Goal: Task Accomplishment & Management: Complete application form

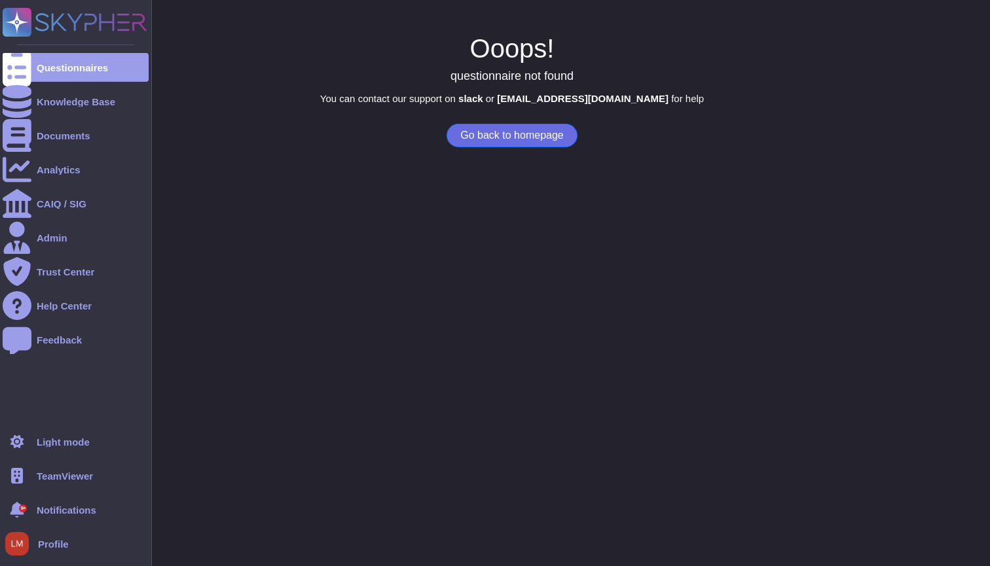
click at [25, 475] on div at bounding box center [17, 476] width 29 height 29
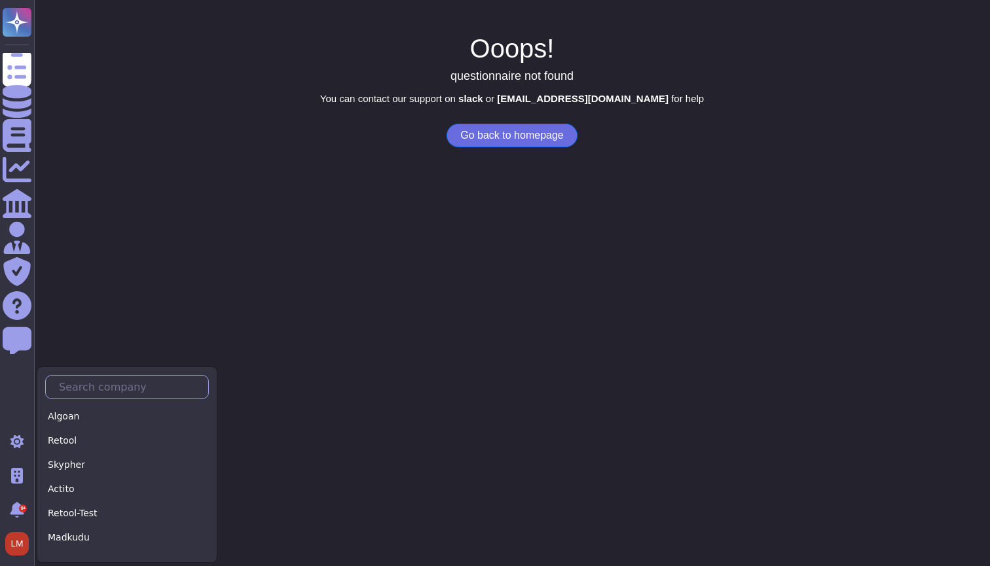
click at [98, 397] on input "text" at bounding box center [130, 387] width 156 height 23
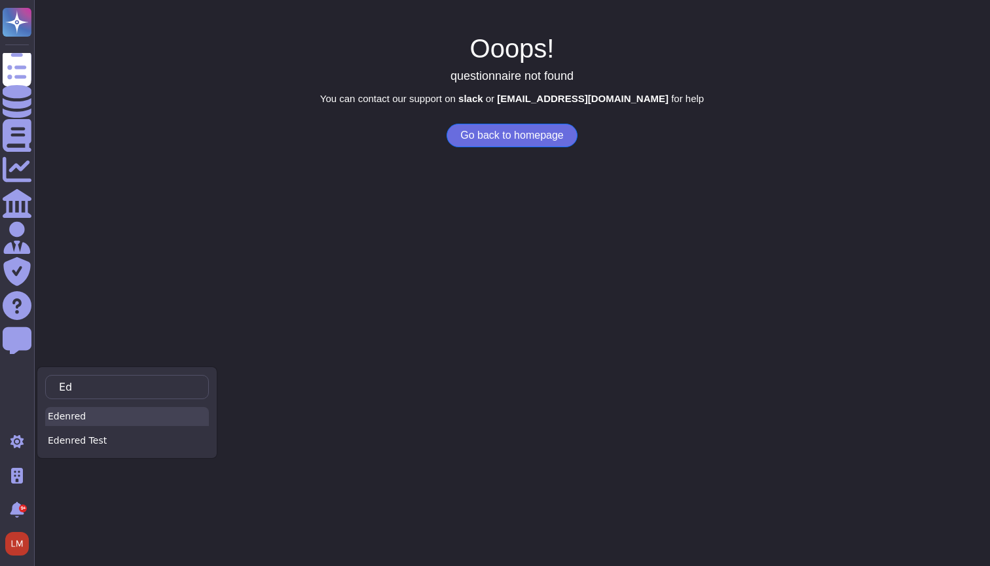
click at [128, 408] on div "Edenred" at bounding box center [127, 416] width 164 height 19
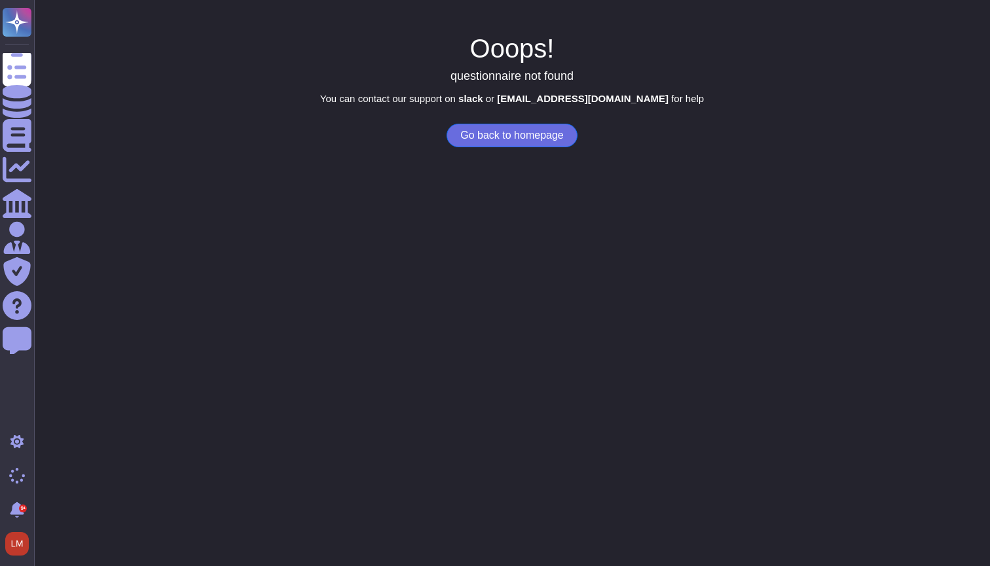
type input "Ed"
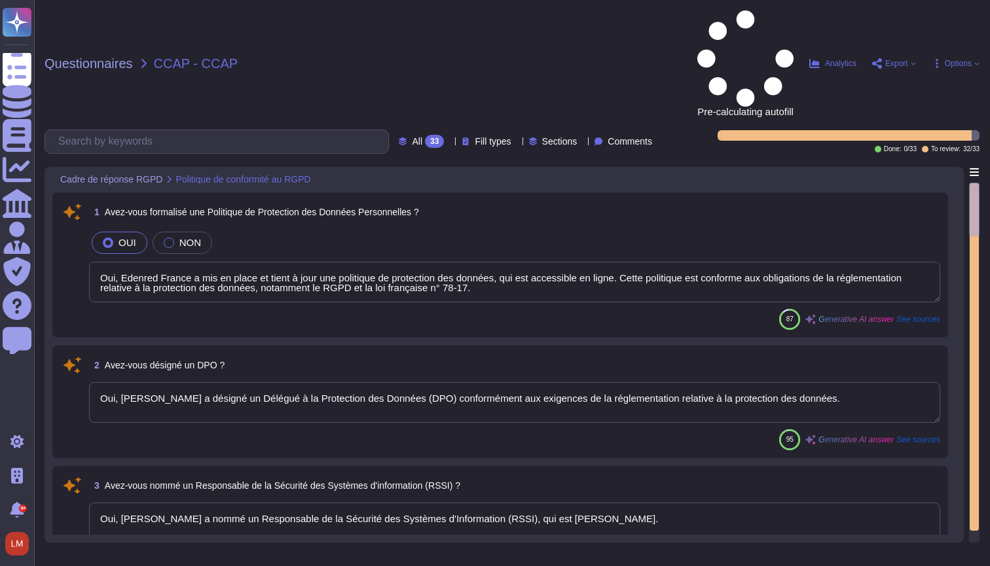
type textarea "Oui, Edenred France a mis en place et tient à jour une politique de protection …"
type textarea "Oui, [PERSON_NAME] a désigné un Délégué à la Protection des Données (DPO) confo…"
type textarea "Oui, [PERSON_NAME] a nommé un Responsable de la Sécurité des Systèmes d'Informa…"
type textarea "Oui, Edenred France a établi et met à jour un registre des activités de traitem…"
type textarea "Edenred France a réalisé des Analyses d'Impact sur la Protection des Données (D…"
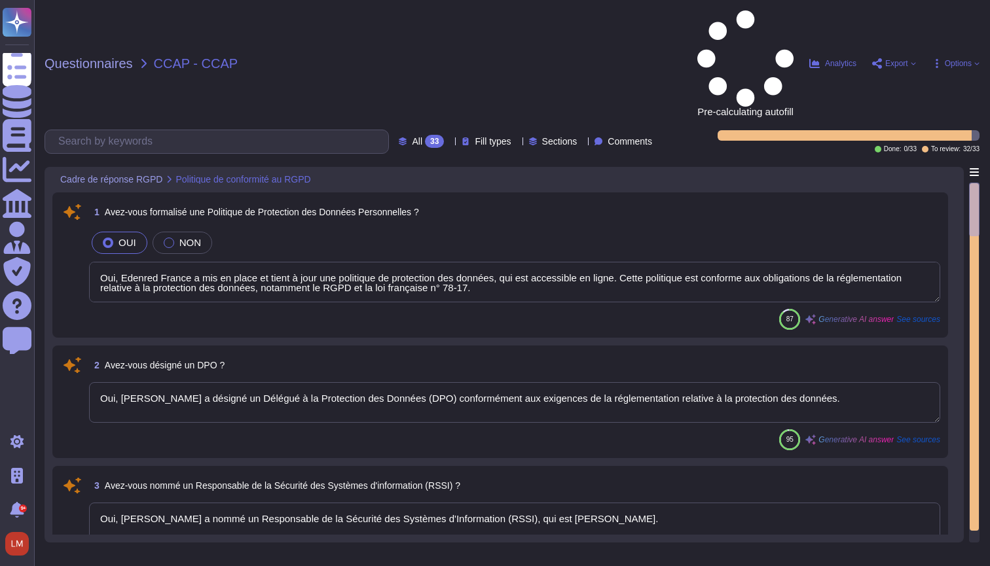
type textarea "Oui, Edenred France a défini et formalisé des procédures de protection des donn…"
click at [906, 58] on span "Export" at bounding box center [894, 63] width 44 height 10
click at [799, 26] on div "Questionnaires CCAP - CCAP Pre-calculating autofill Analytics Export Copy link …" at bounding box center [512, 283] width 956 height 566
drag, startPoint x: 152, startPoint y: 16, endPoint x: 270, endPoint y: 15, distance: 117.8
click at [270, 16] on div "Questionnaires CCAP - CCAP" at bounding box center [324, 63] width 559 height 106
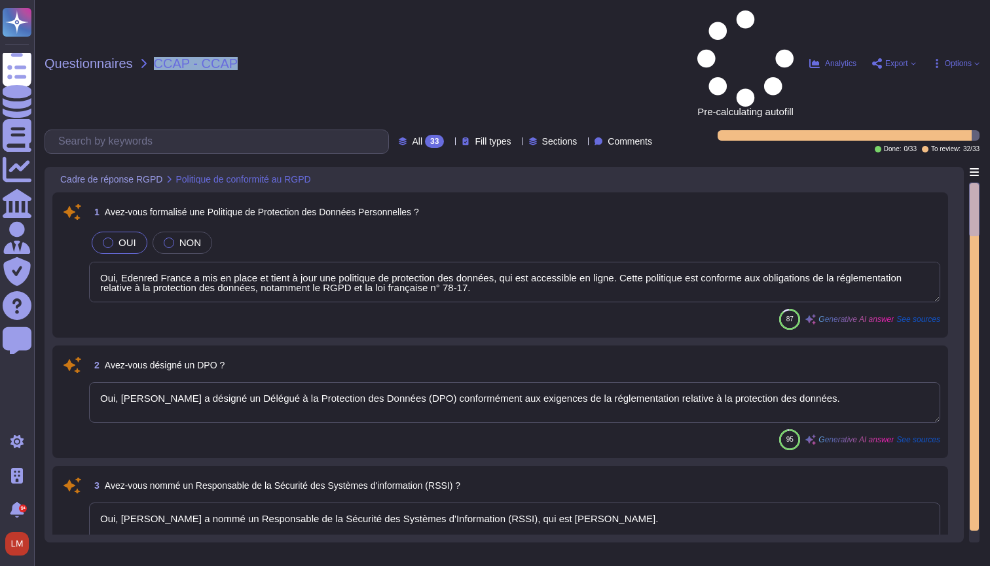
copy span "CCAP - CCAP"
click at [105, 57] on span "Questionnaires" at bounding box center [89, 63] width 88 height 13
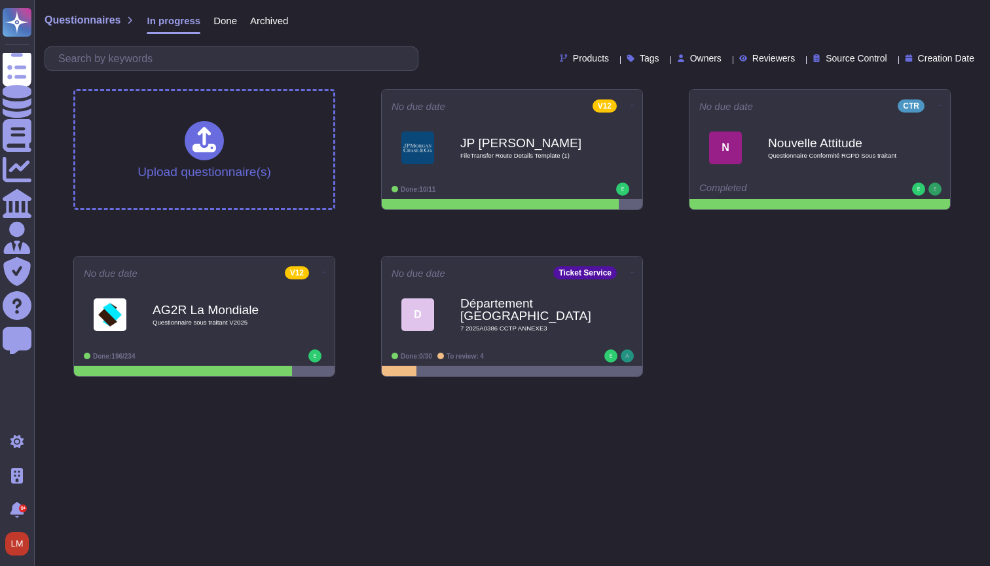
click at [234, 16] on span "Done" at bounding box center [225, 21] width 24 height 10
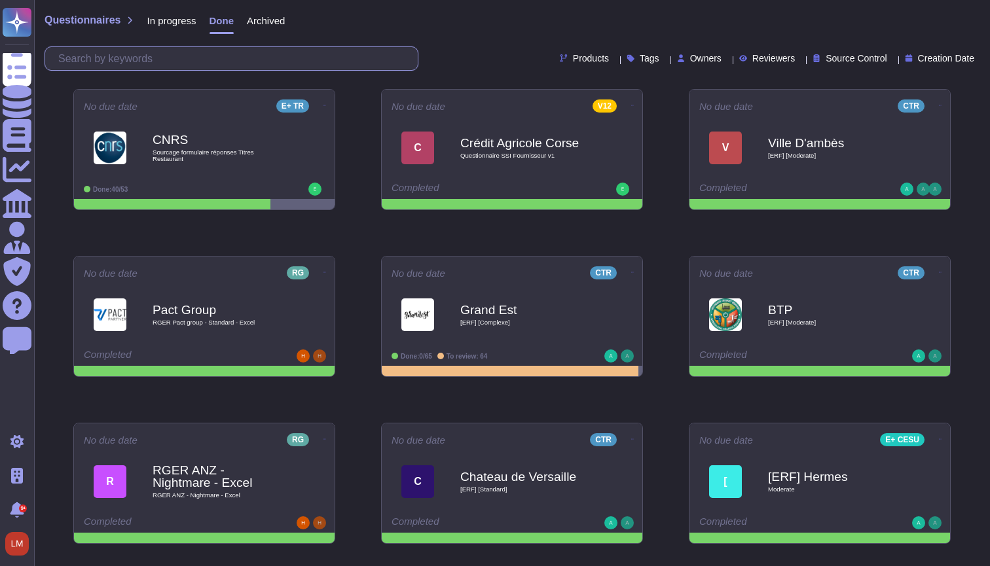
click at [157, 55] on input "text" at bounding box center [235, 58] width 366 height 23
paste input "CCAP - CCAP"
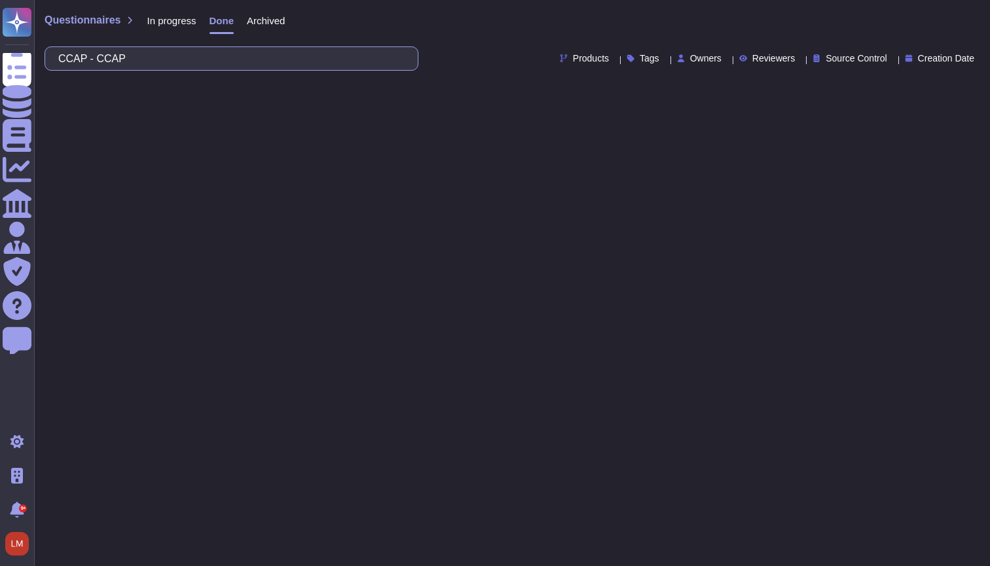
drag, startPoint x: 158, startPoint y: 60, endPoint x: 96, endPoint y: 60, distance: 62.2
click at [96, 60] on input "CCAP - CCAP" at bounding box center [228, 58] width 353 height 23
type input "CCAP"
click at [263, 22] on span "Archived" at bounding box center [266, 21] width 38 height 10
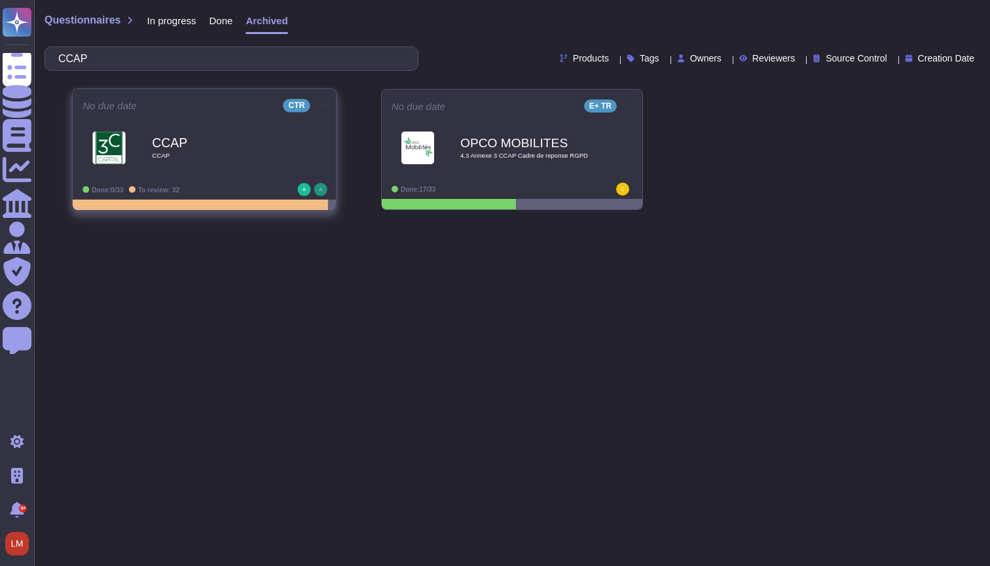
click at [325, 103] on icon at bounding box center [326, 104] width 3 height 3
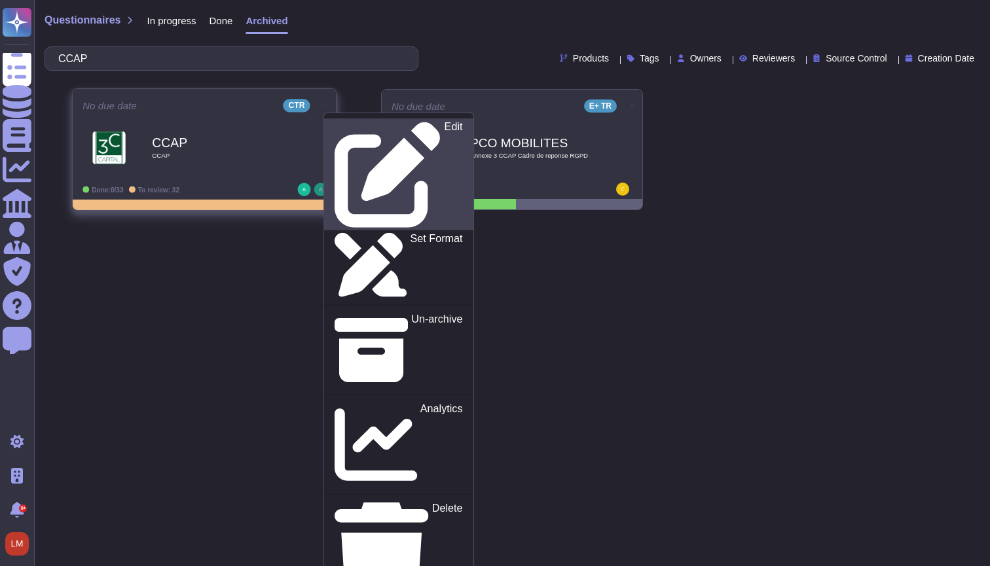
click at [359, 120] on link "Edit" at bounding box center [398, 174] width 149 height 112
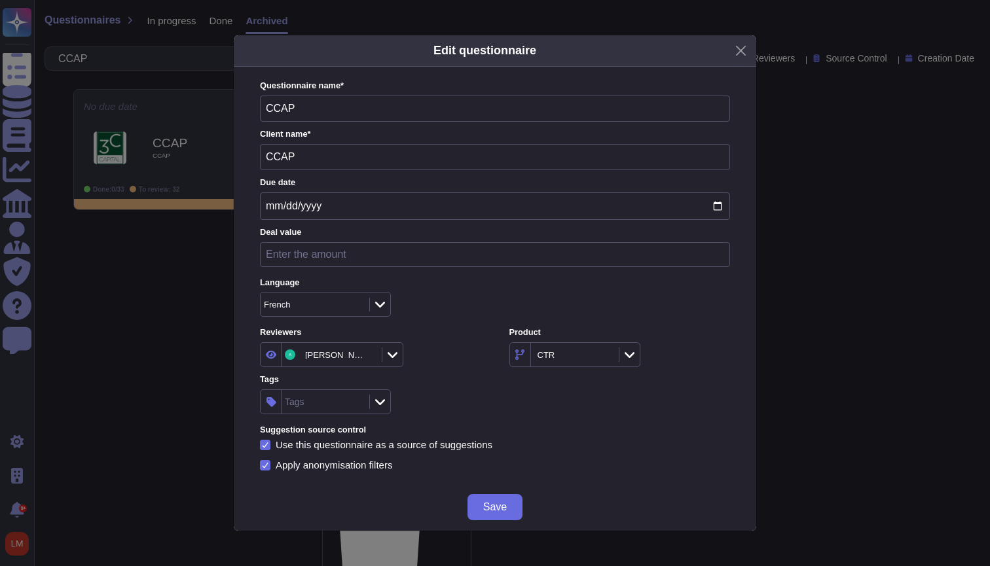
click at [397, 357] on icon at bounding box center [393, 354] width 10 height 13
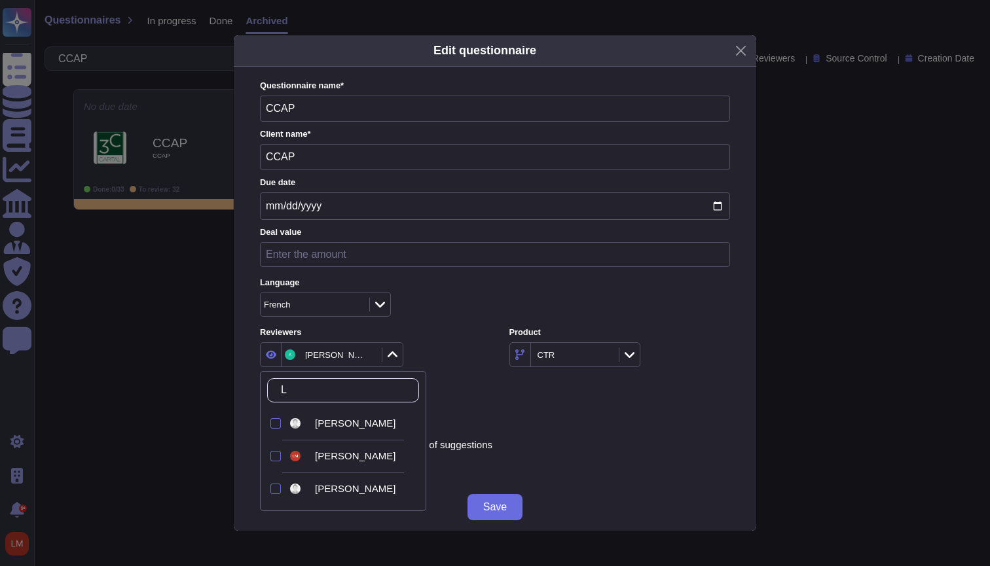
type input "Lo"
click at [342, 458] on span "[PERSON_NAME]" at bounding box center [355, 456] width 81 height 12
click at [513, 408] on div "Reviewers 2 items selected Product CTR Tags Tags" at bounding box center [495, 371] width 470 height 88
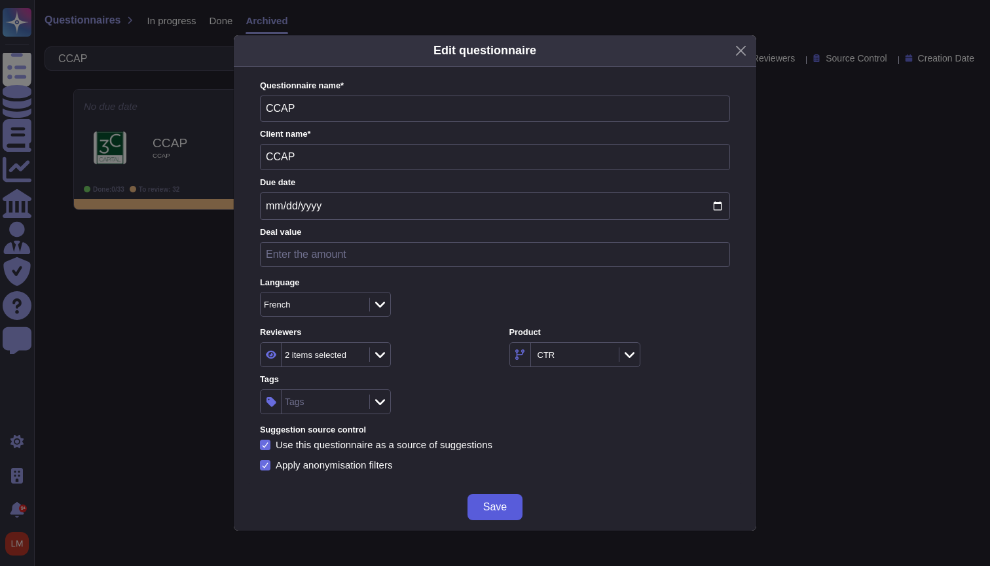
click at [503, 505] on span "Save" at bounding box center [495, 507] width 24 height 10
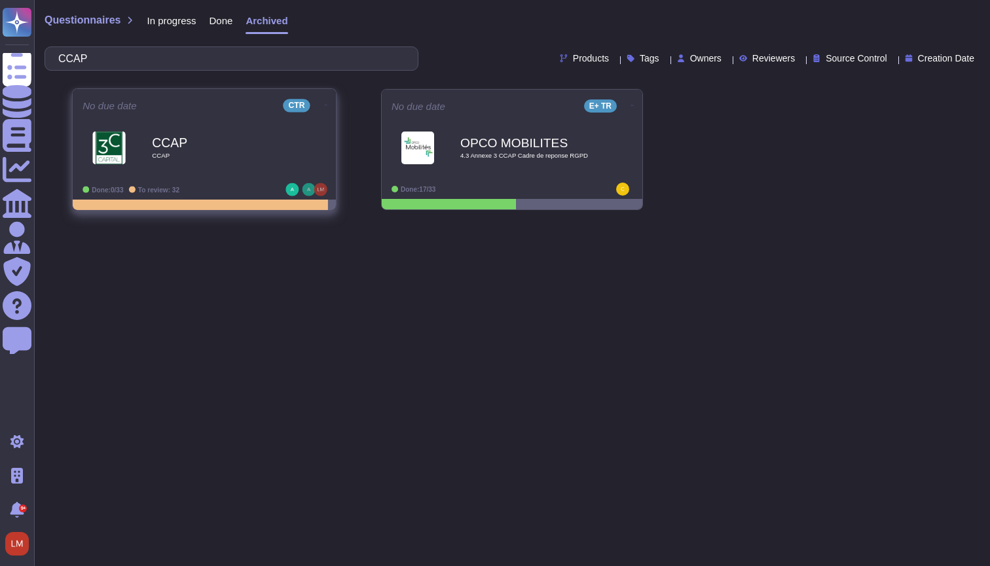
click at [325, 105] on icon at bounding box center [326, 105] width 3 height 1
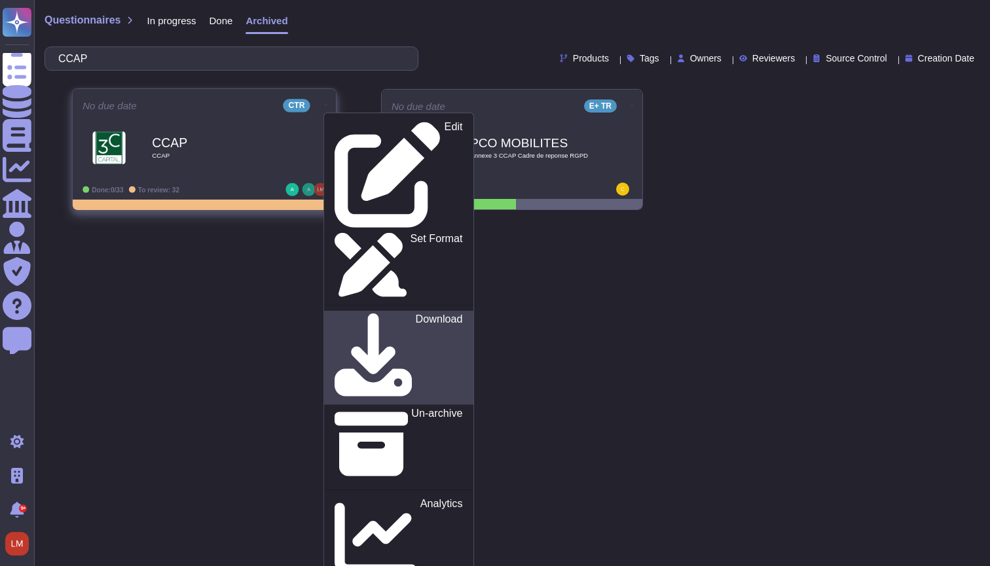
click at [416, 314] on p "Download" at bounding box center [439, 358] width 47 height 88
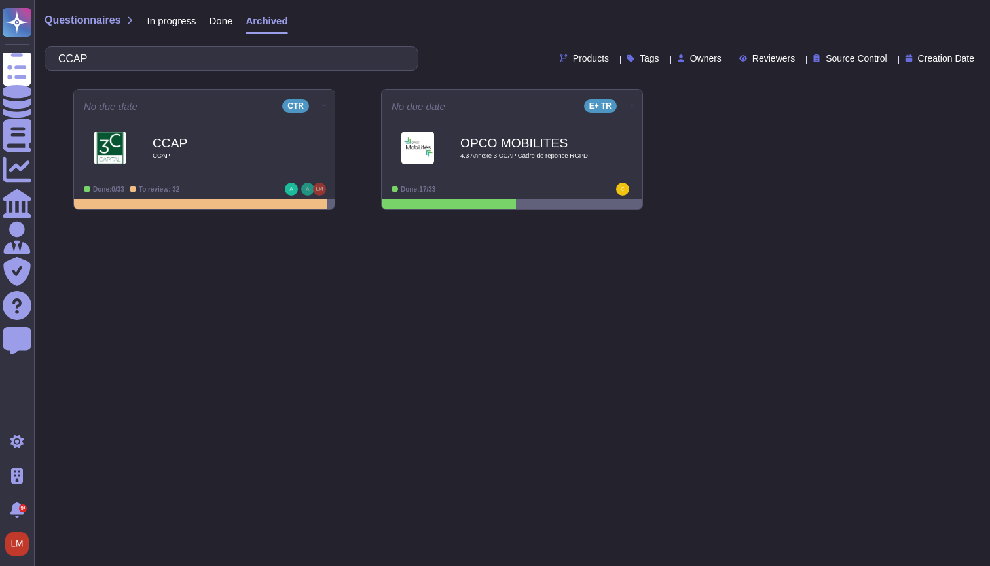
click at [392, 221] on html "Questionnaires Knowledge Base Documents Analytics CAIQ / SIG Admin Trust Center…" at bounding box center [495, 110] width 990 height 221
click at [335, 137] on div "No due date CTR Edit Set Format Download Un-archive Analytics Delete Export to …" at bounding box center [204, 144] width 263 height 111
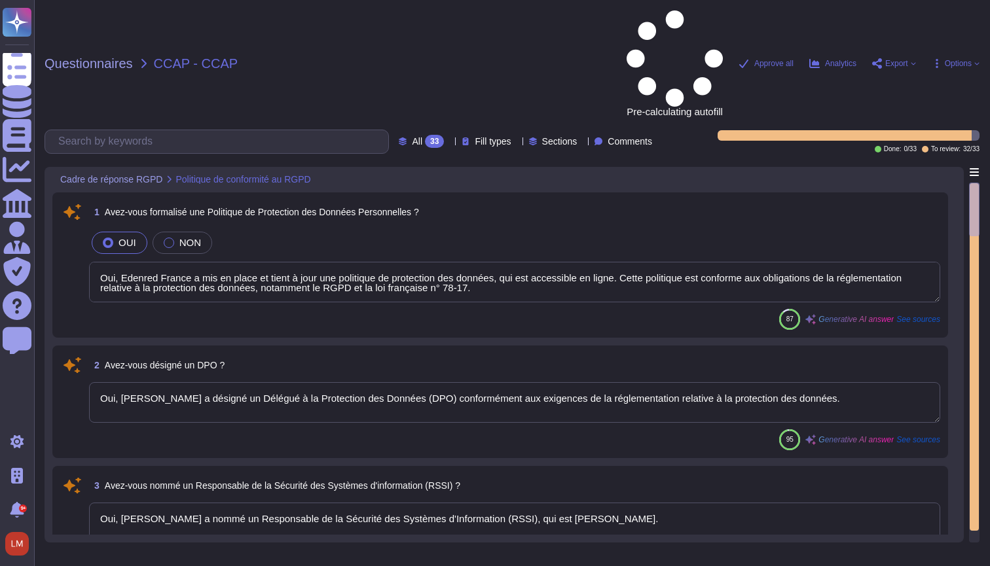
type textarea "Oui, Edenred France a mis en place et tient à jour une politique de protection …"
type textarea "Oui, [PERSON_NAME] a désigné un Délégué à la Protection des Données (DPO) confo…"
type textarea "Oui, [PERSON_NAME] a nommé un Responsable de la Sécurité des Systèmes d'Informa…"
type textarea "Oui, Edenred France a établi et met à jour un registre des activités de traitem…"
type textarea "Edenred France a réalisé des Analyses d'Impact sur la Protection des Données (D…"
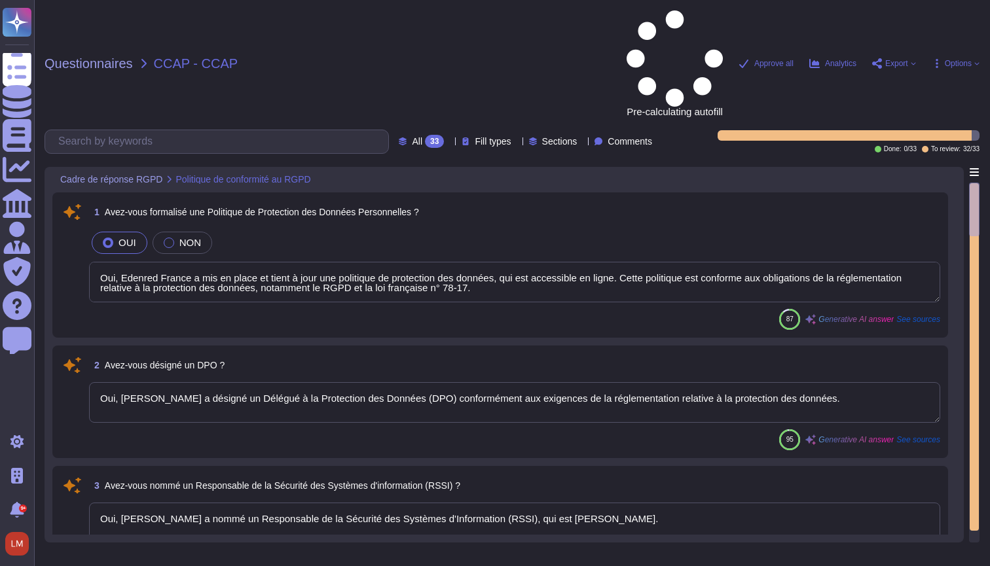
type textarea "Oui, Edenred France a défini et formalisé des procédures de protection des donn…"
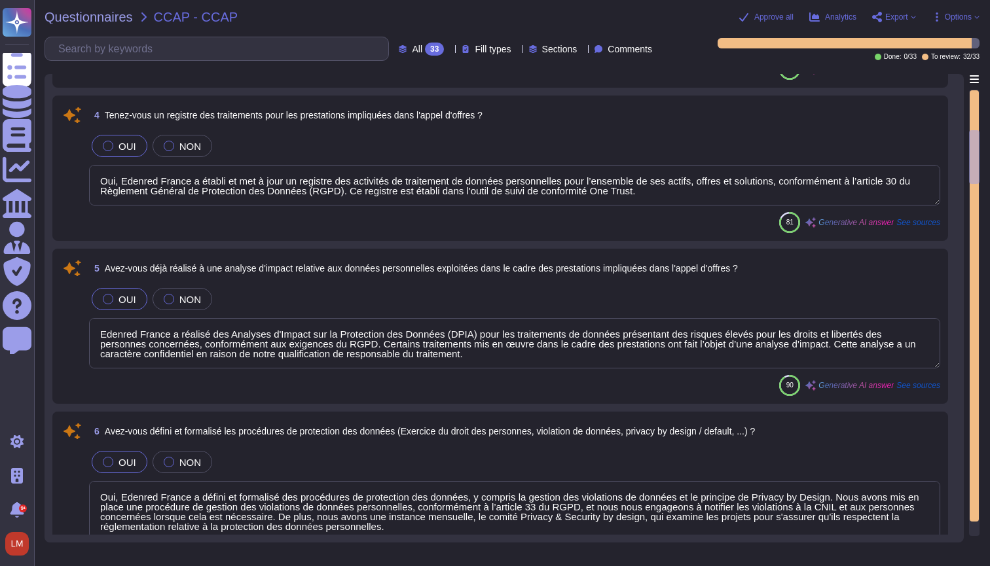
type textarea "Oui, Edenred France a mis en place un plan de sensibilisation à la sécurité pou…"
type textarea "Oui, tous les collaborateurs d'Edenred France doivent signer un engagement de c…"
type textarea "Oui, Edenred France a établi une Charte d'Utilisation des Ressources Informatiq…"
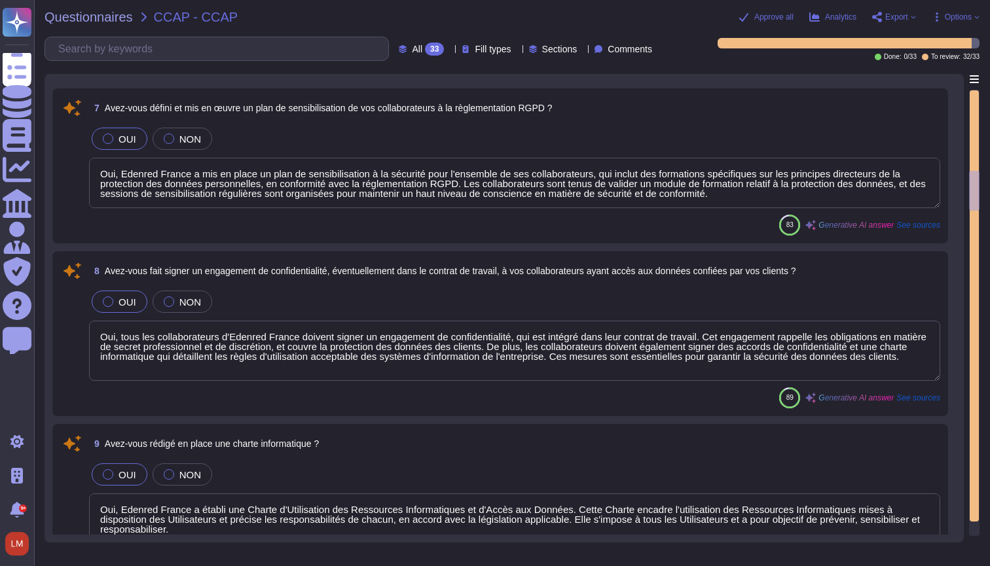
type textarea "Edenred France recourt à plusieurs sous-traitants dans le cadre de la fournitur…"
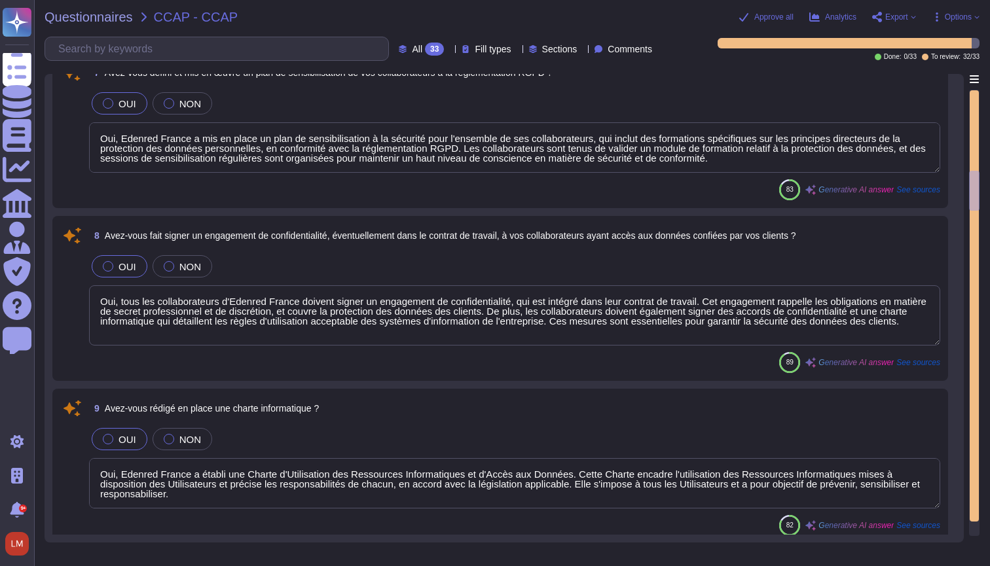
type textarea "Non, il ne s'agit pas de sous-traitants ultérieurs."
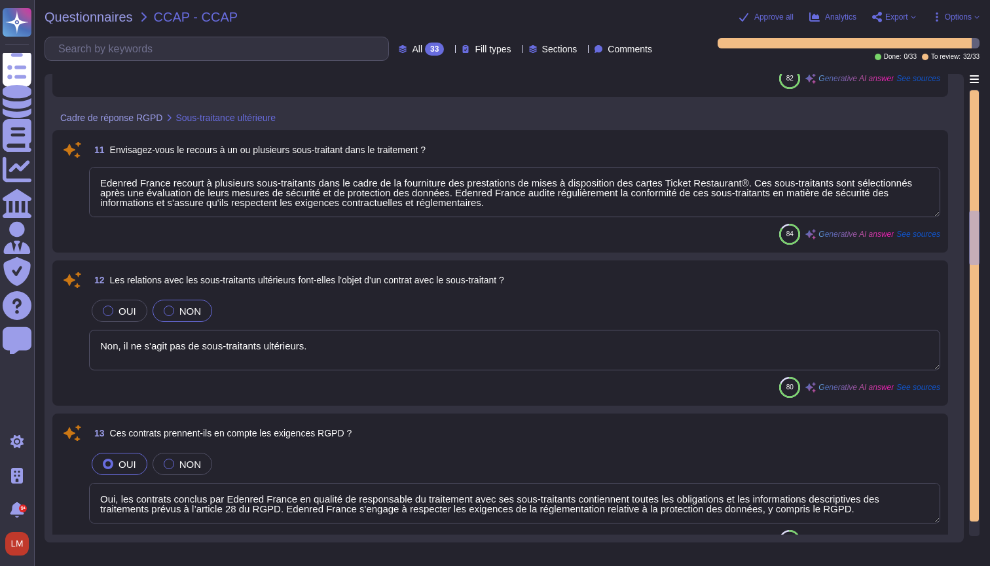
type textarea "Oui, les contrats conclus par Edenred France en qualité de responsable du trait…"
type textarea "Edenred France audite la conformité de ses sous-traitants en matière de sécurit…"
type textarea "Les données confiées par OPCO Mobilités seront hébergées en priorité sur le ter…"
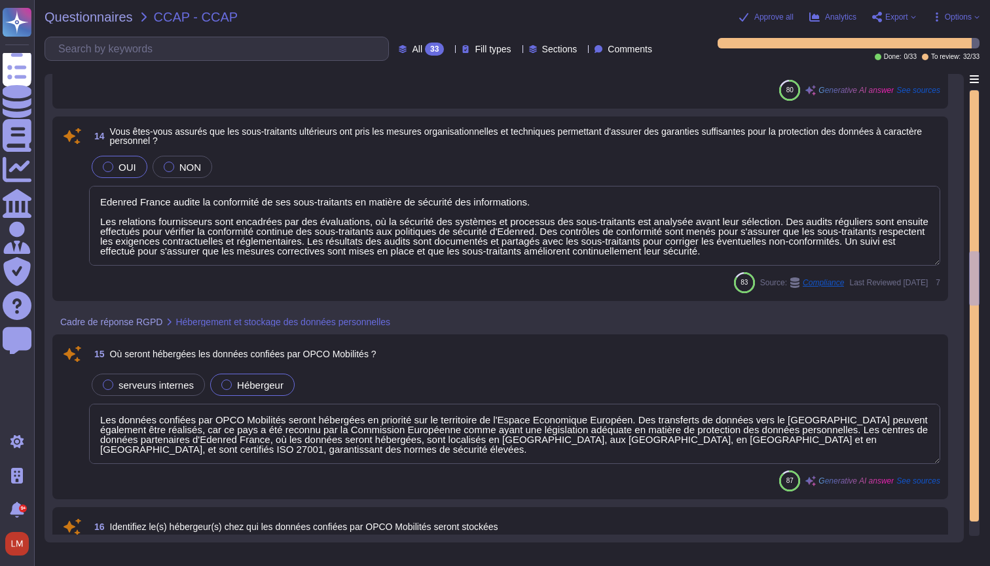
type textarea "Les données confiées par OPCO Mobilités seront stockées chez les hébergeurs sui…"
type textarea "Oui, les hébergeurs sont certifiés ISO 27001. Edenred France héberge ses soluti…"
type textarea "Notre organisation n'est pas accréditée selon une norme de l'industrie telle qu…"
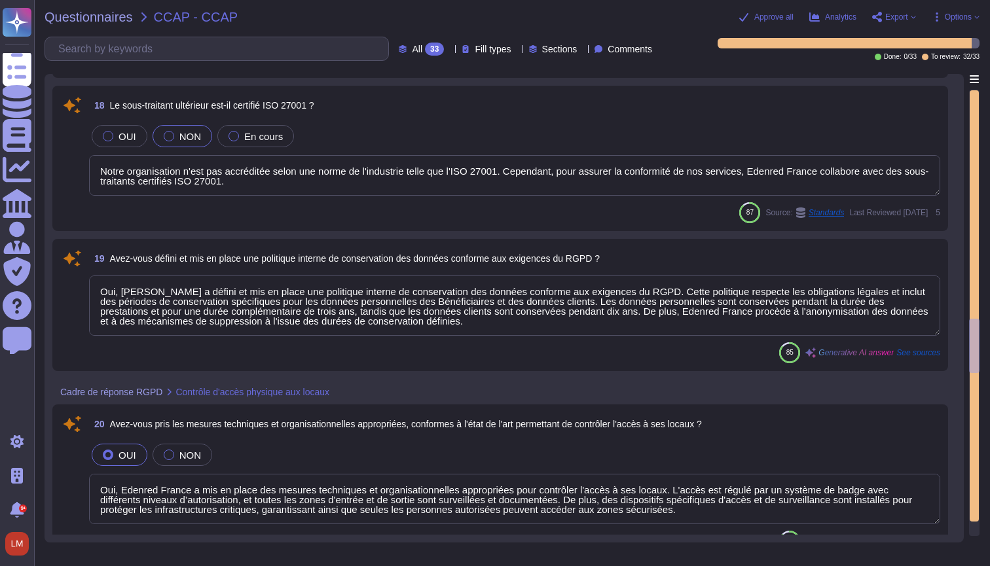
type textarea "Oui, [PERSON_NAME] a défini et mis en place une politique interne de conservati…"
type textarea "Oui, Edenred France a mis en place des mesures techniques et organisationnelles…"
type textarea "- Système de badge avec différents niveaux d’autorisation - Zones d'entrée et d…"
type textarea "Oui, Edenred France a mis en place des mesures techniques et organisationnelles…"
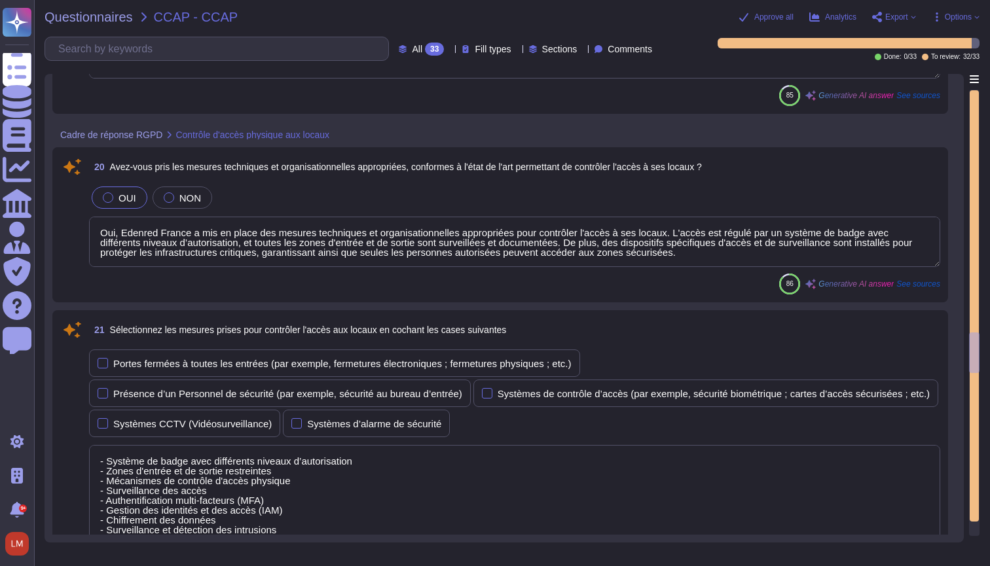
type textarea "Lor ipsumdo sitame cons adipiscin e'seddo eiu temporincidid ut lab etdolor m al…"
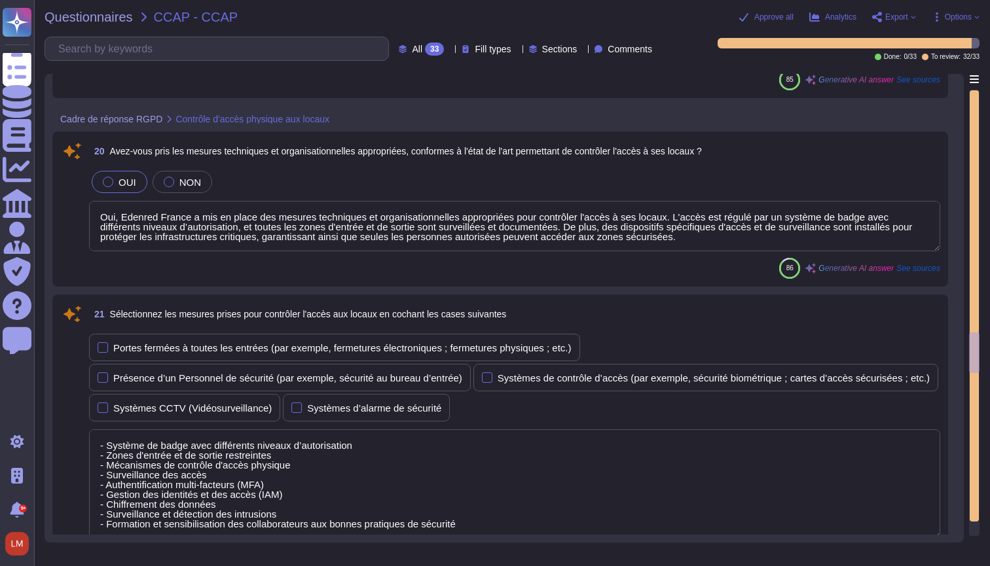
scroll to position [2908, 0]
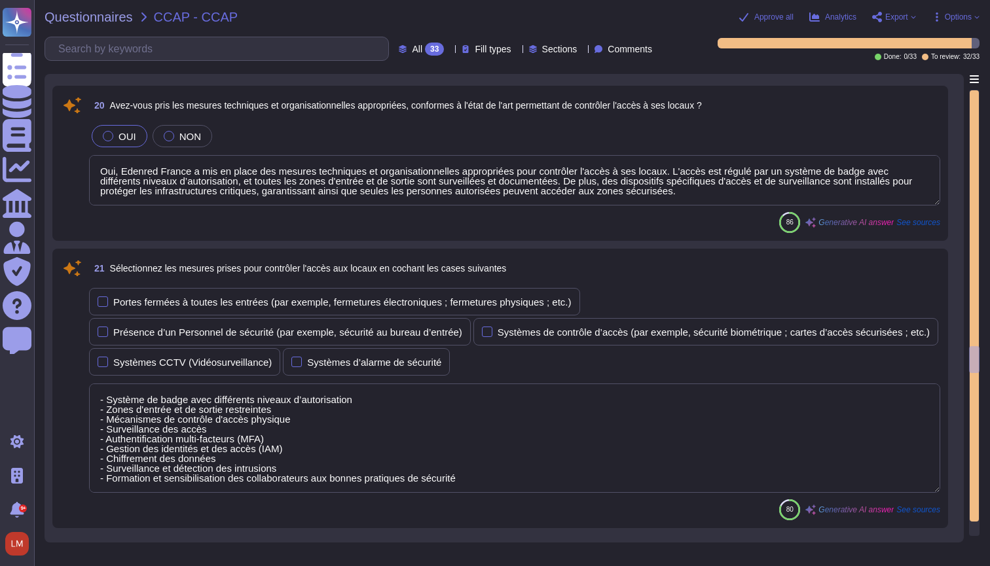
click at [554, 417] on textarea "- Système de badge avec différents niveaux d’autorisation - Zones d'entrée et d…" at bounding box center [514, 438] width 851 height 109
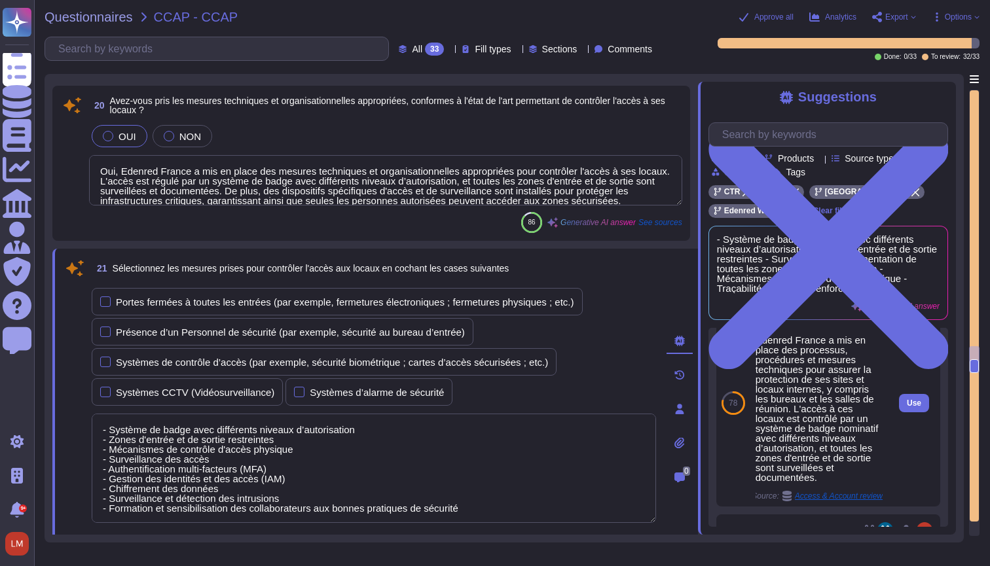
scroll to position [43, 0]
